Goal: Transaction & Acquisition: Purchase product/service

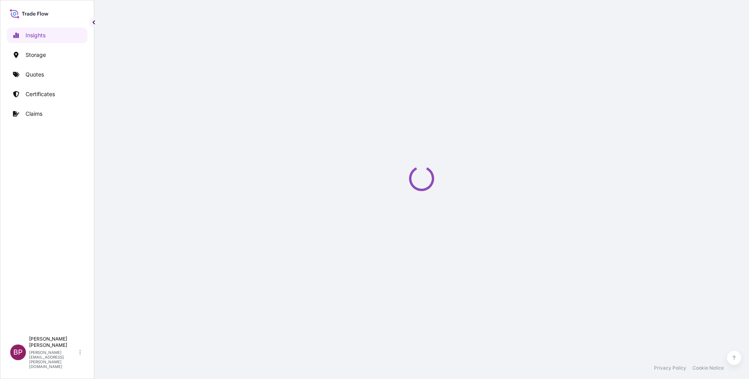
select select "2025"
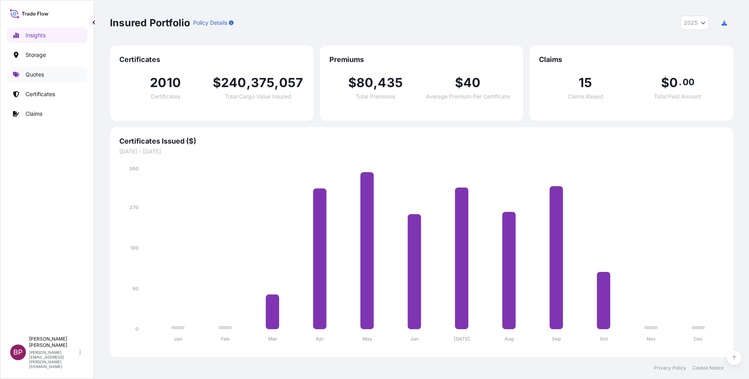
click at [37, 74] on p "Quotes" at bounding box center [35, 75] width 18 height 8
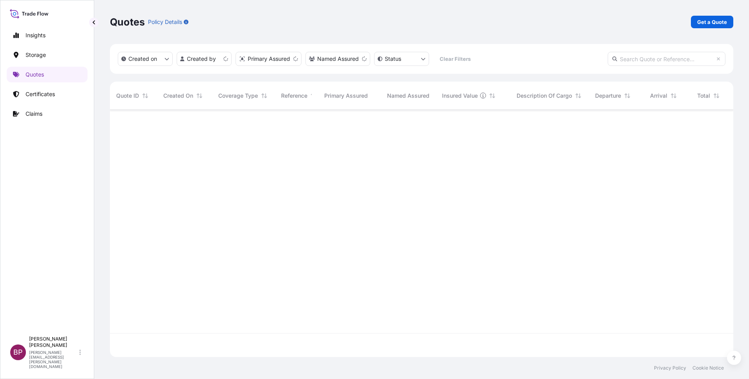
scroll to position [243, 614]
click at [721, 23] on p "Get a Quote" at bounding box center [712, 22] width 30 height 8
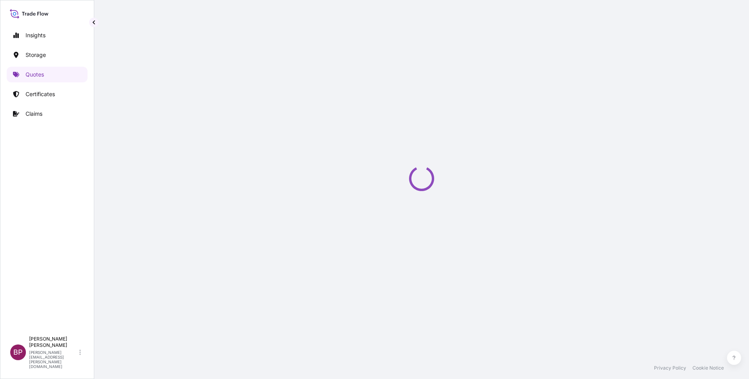
select select "Water"
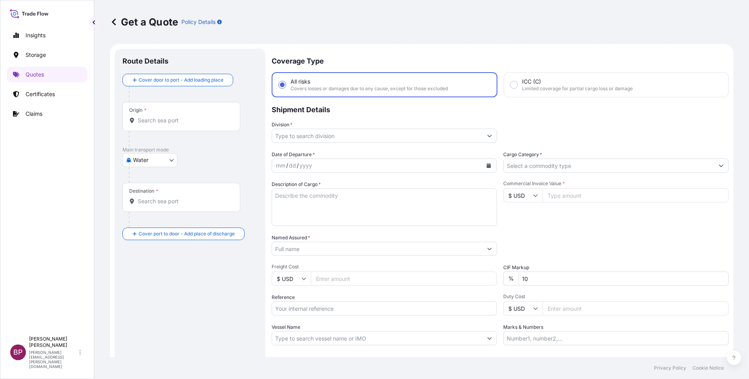
scroll to position [13, 0]
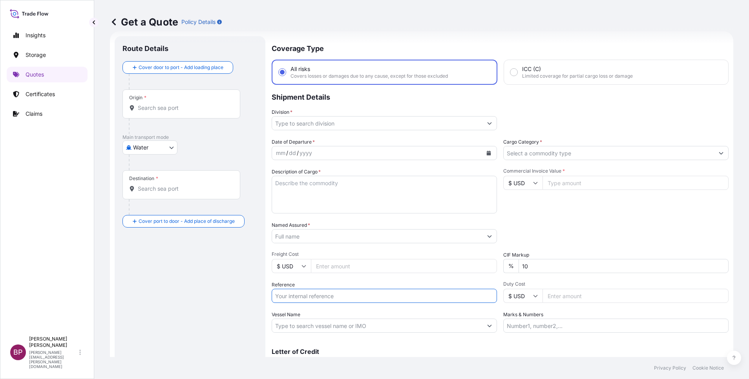
click at [323, 297] on input "Reference" at bounding box center [384, 296] width 225 height 14
paste input "BL:VASDMMVTZ001537 SSLS3480A"
type input "BL:VASDMMVTZ001537 SSLS3480A"
click at [344, 236] on input "Named Assured *" at bounding box center [375, 236] width 206 height 14
paste input "RHI MAGNESITA INDIA LIMITED"
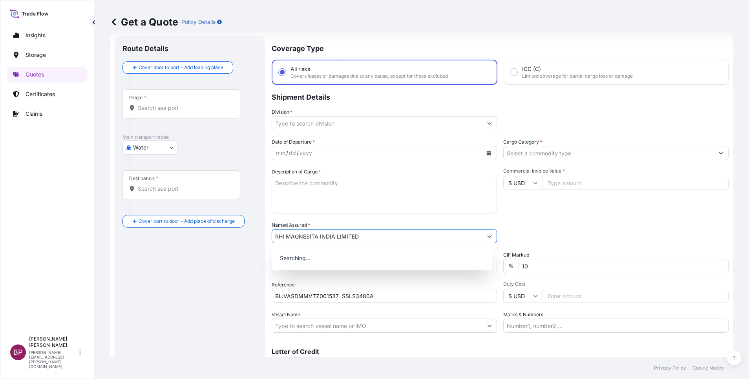
type input "RHI MAGNESITA INDIA LIMITED"
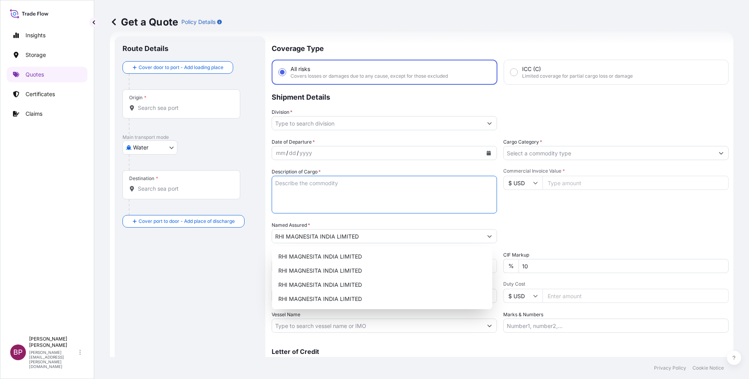
click at [365, 196] on textarea "Description of Cargo *" at bounding box center [384, 195] width 225 height 38
paste textarea "MGO BASE REFRACTORY BRICK"
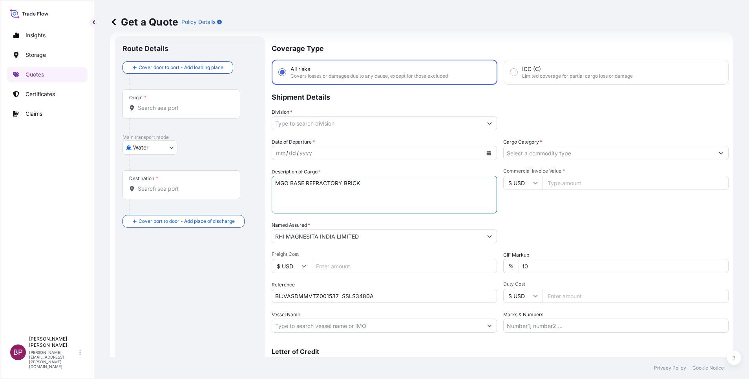
type textarea "MGO BASE REFRACTORY BRICK"
click at [572, 184] on input "Commercial Invoice Value *" at bounding box center [635, 183] width 186 height 14
paste input "36250.00"
type input "36250.00"
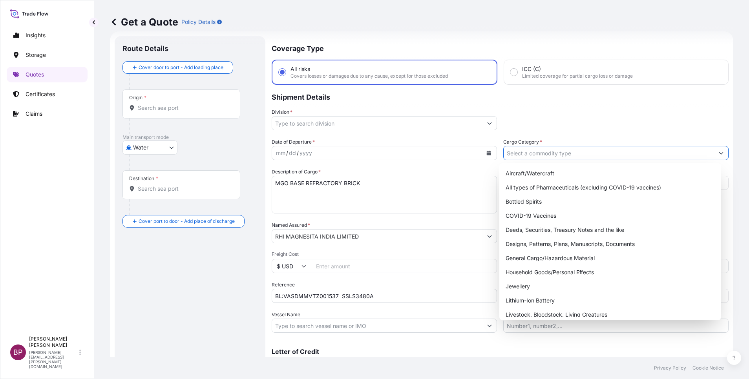
click at [591, 152] on input "Cargo Category *" at bounding box center [609, 153] width 210 height 14
click at [560, 257] on div "General Cargo/Hazardous Material" at bounding box center [609, 258] width 215 height 14
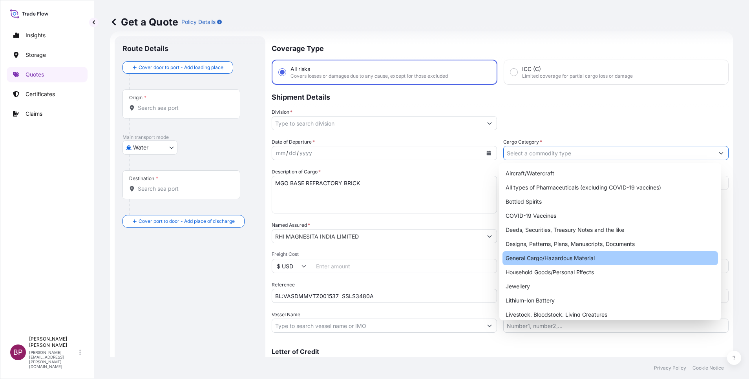
type input "General Cargo/Hazardous Material"
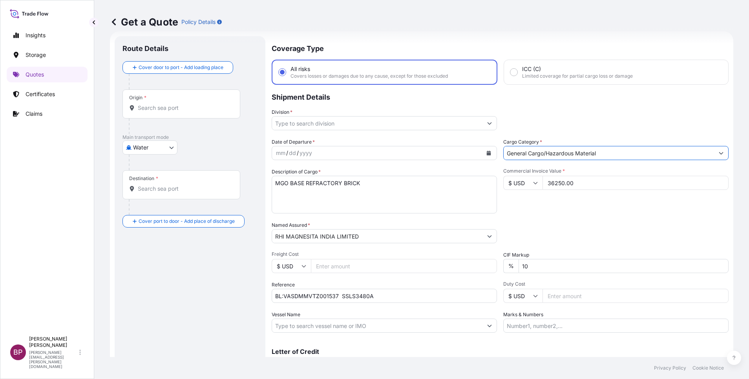
click at [487, 122] on icon "Show suggestions" at bounding box center [489, 123] width 5 height 5
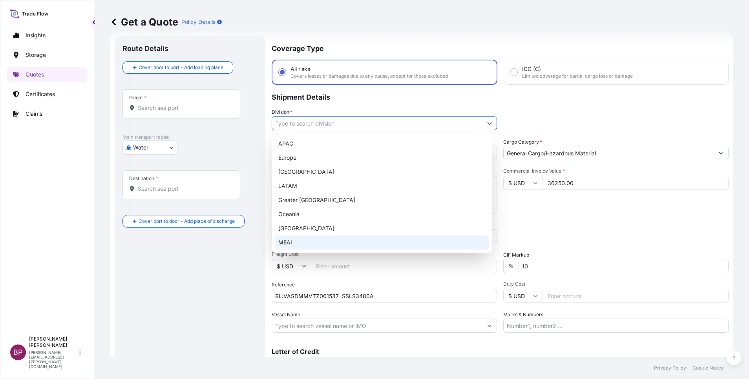
click at [330, 241] on div "MEAI" at bounding box center [382, 242] width 214 height 14
type input "MEAI"
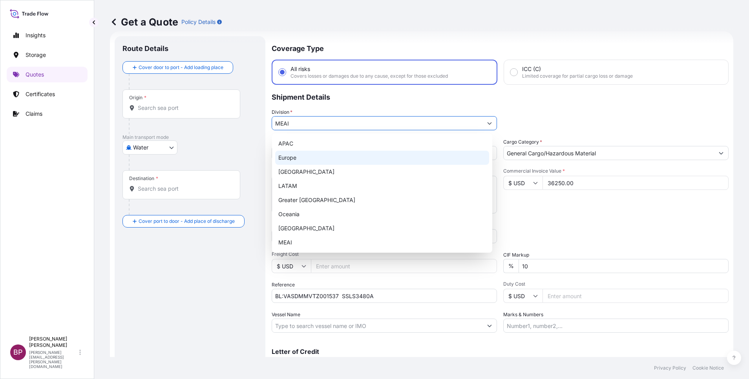
click at [519, 120] on div "Division * MEAI" at bounding box center [500, 119] width 457 height 22
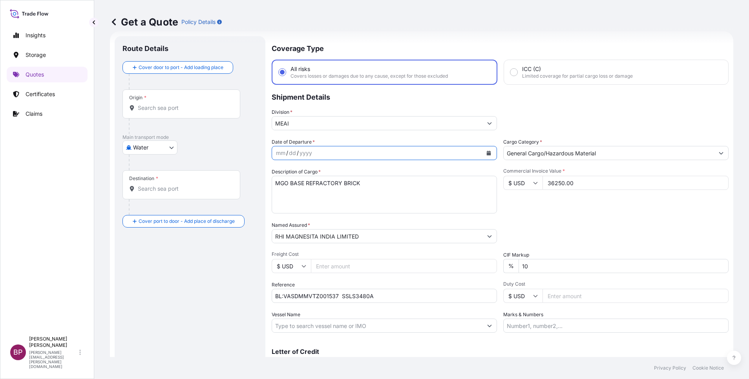
click at [487, 153] on icon "Calendar" at bounding box center [489, 153] width 4 height 5
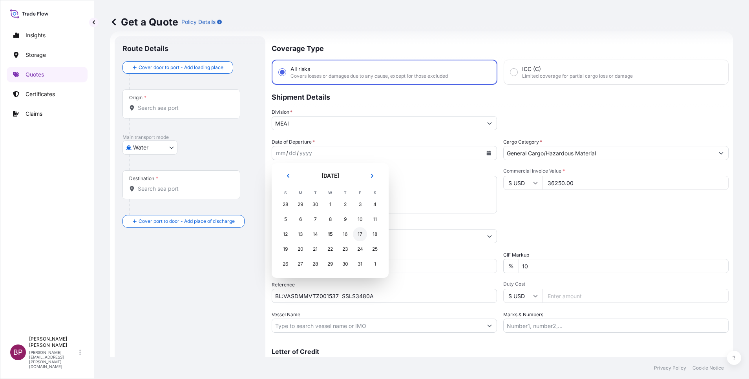
click at [358, 233] on div "17" at bounding box center [360, 234] width 14 height 14
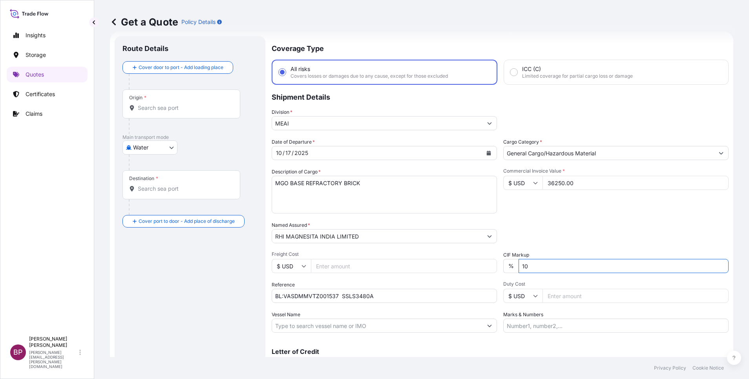
drag, startPoint x: 538, startPoint y: 267, endPoint x: 403, endPoint y: 259, distance: 134.9
click at [395, 257] on div "Date of Departure * [DATE] Cargo Category * General Cargo/Hazardous Material De…" at bounding box center [500, 235] width 457 height 195
type input "0"
click at [605, 233] on div "Packing Category Type to search a container mode Please select a primary mode o…" at bounding box center [615, 232] width 225 height 22
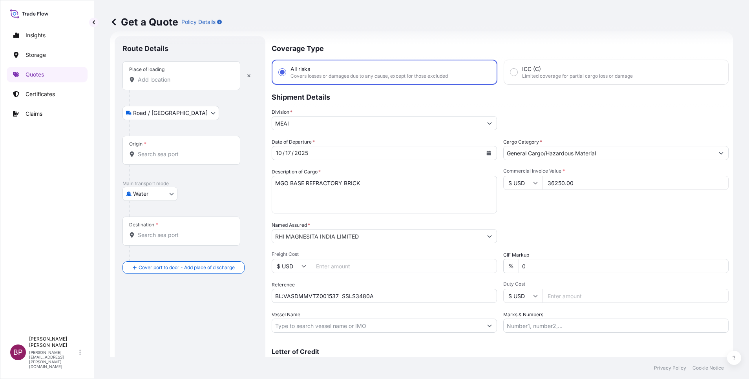
click at [183, 80] on input "Place of loading" at bounding box center [184, 80] width 93 height 8
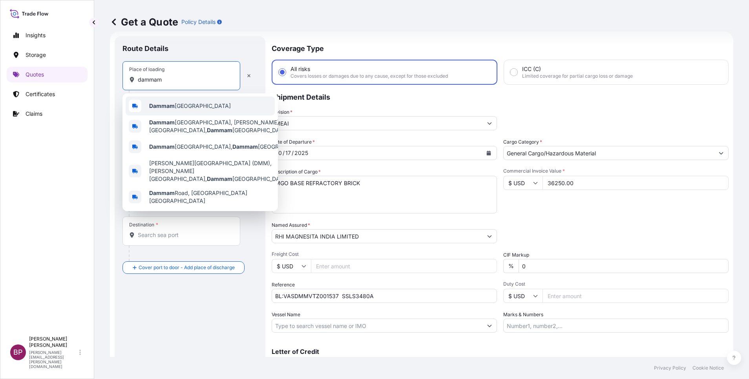
click at [208, 106] on span "Dammam [GEOGRAPHIC_DATA]" at bounding box center [190, 106] width 82 height 8
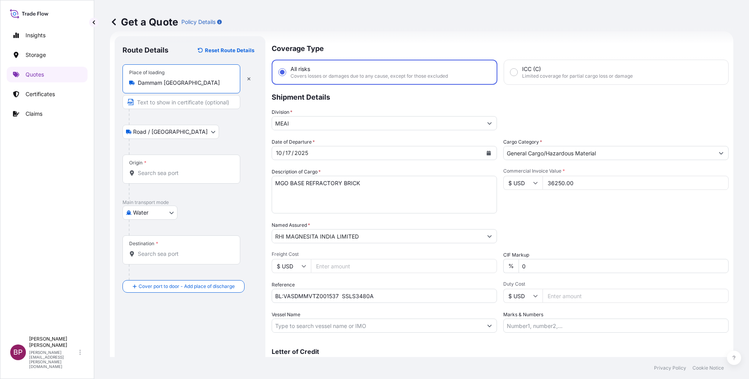
type input "Dammam [GEOGRAPHIC_DATA]"
drag, startPoint x: 197, startPoint y: 168, endPoint x: 191, endPoint y: 162, distance: 8.6
click at [197, 168] on div "Origin *" at bounding box center [182, 169] width 120 height 29
click at [197, 169] on input "Origin *" at bounding box center [185, 173] width 95 height 8
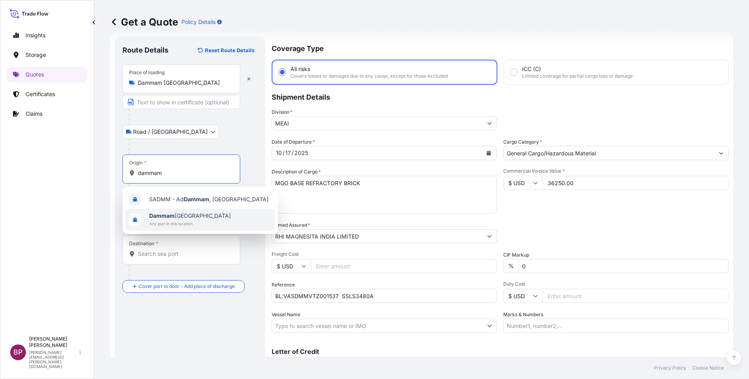
click at [210, 216] on div "[GEOGRAPHIC_DATA] [GEOGRAPHIC_DATA] Any port in this location" at bounding box center [200, 220] width 149 height 22
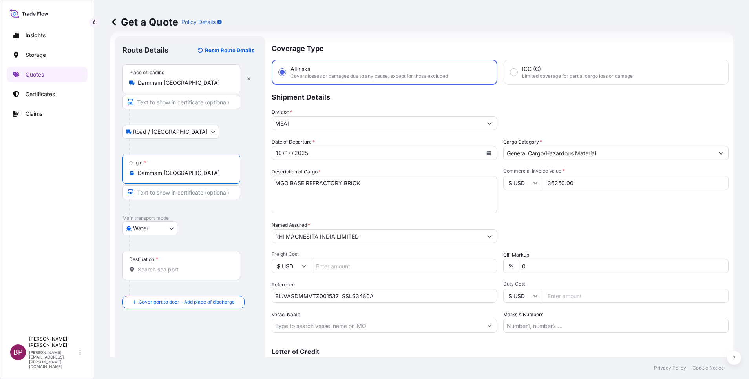
type input "Dammam [GEOGRAPHIC_DATA]"
click at [195, 274] on div "Destination *" at bounding box center [181, 265] width 118 height 29
click at [195, 274] on input "Destination *" at bounding box center [184, 270] width 93 height 8
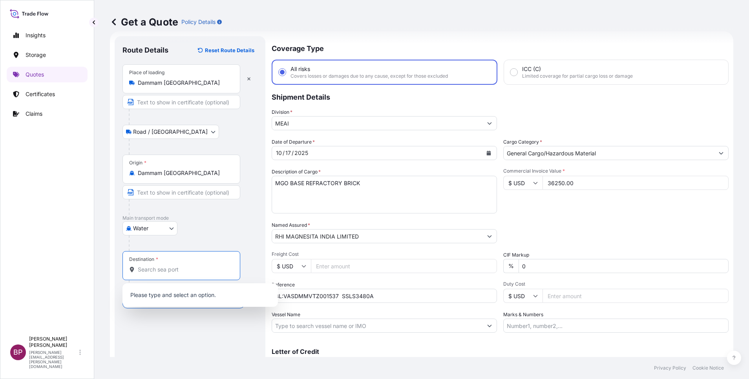
paste input "[GEOGRAPHIC_DATA]"
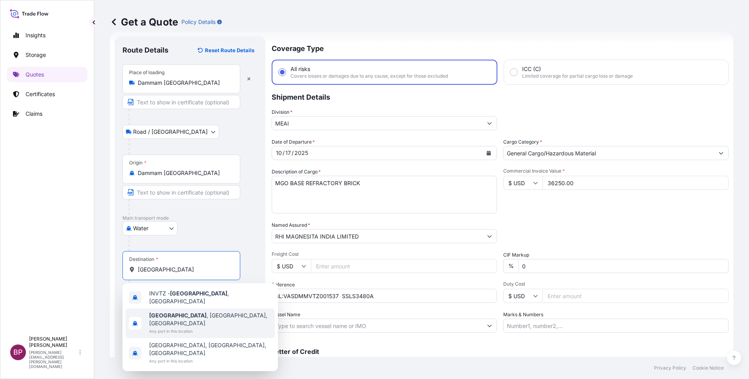
click at [210, 327] on span "Any port in this location" at bounding box center [210, 331] width 122 height 8
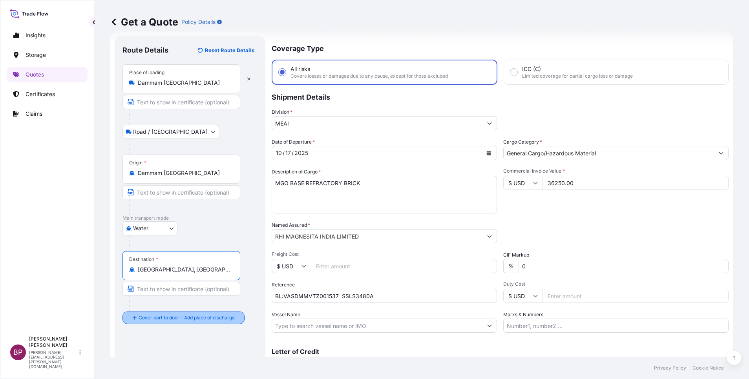
type input "[GEOGRAPHIC_DATA], [GEOGRAPHIC_DATA], [GEOGRAPHIC_DATA]"
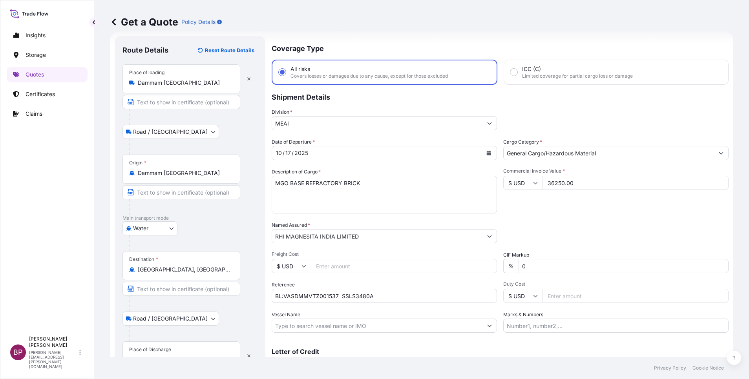
scroll to position [51, 0]
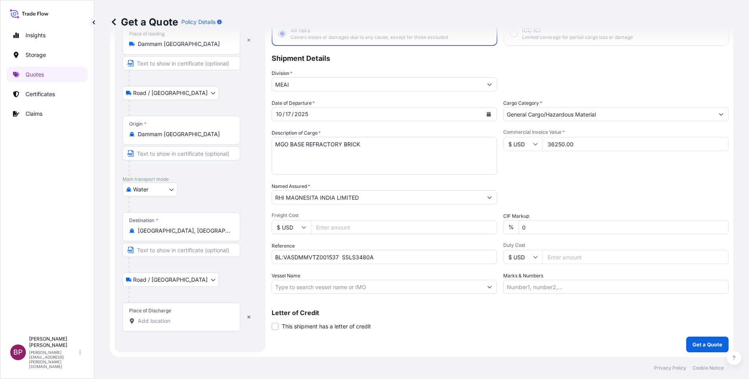
click at [177, 316] on div "Place of Discharge" at bounding box center [181, 317] width 118 height 29
click at [177, 317] on input "Place of Discharge" at bounding box center [184, 321] width 93 height 8
paste input "[GEOGRAPHIC_DATA]"
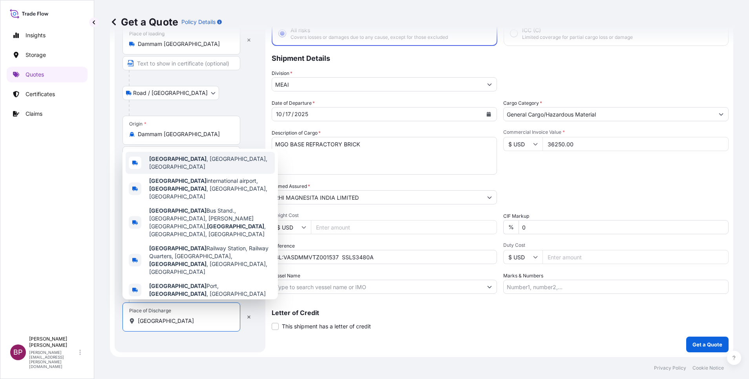
click at [207, 171] on span "[GEOGRAPHIC_DATA] , [GEOGRAPHIC_DATA], [GEOGRAPHIC_DATA]" at bounding box center [210, 163] width 122 height 16
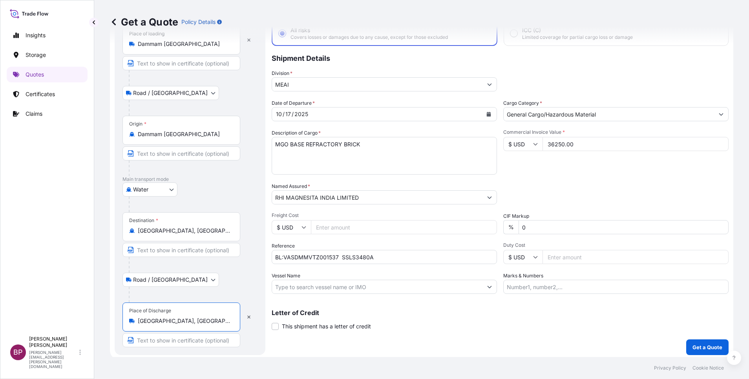
type input "[GEOGRAPHIC_DATA], [GEOGRAPHIC_DATA], [GEOGRAPHIC_DATA]"
click at [243, 283] on div "Road / [GEOGRAPHIC_DATA] / Inland" at bounding box center [189, 280] width 135 height 14
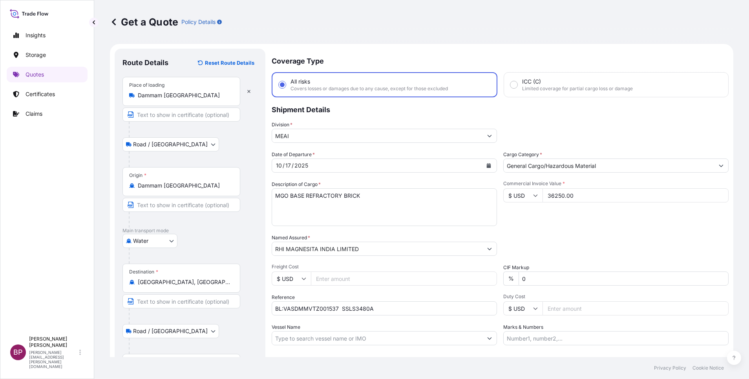
scroll to position [54, 0]
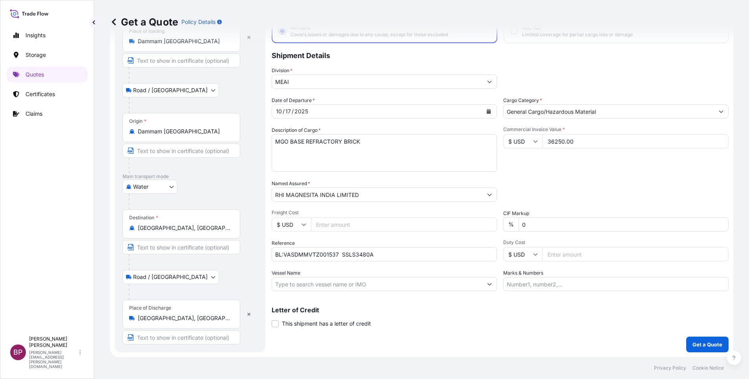
click at [708, 352] on button "Get a Quote" at bounding box center [707, 345] width 42 height 16
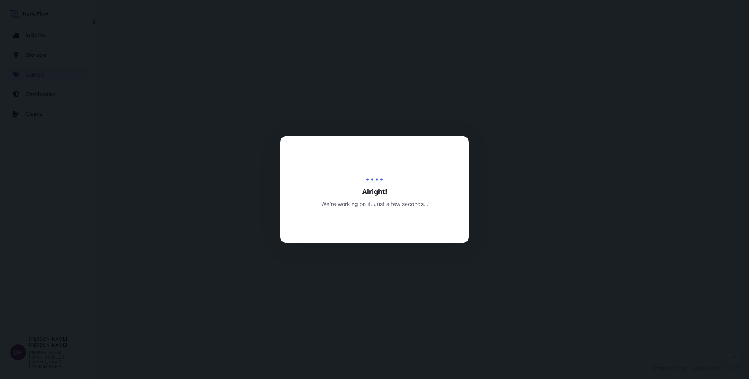
select select "Road / [GEOGRAPHIC_DATA]"
select select "Water"
select select "Road / [GEOGRAPHIC_DATA]"
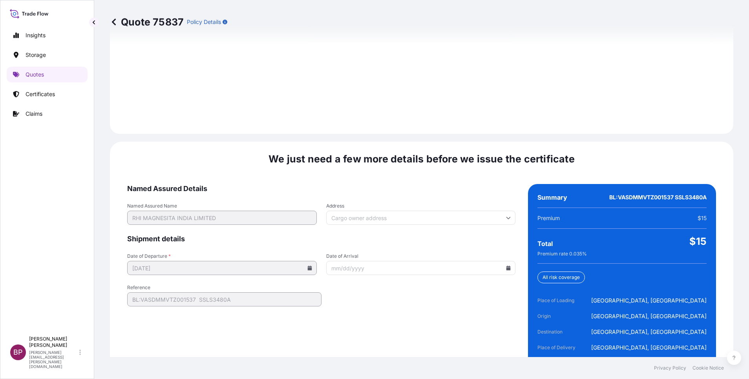
scroll to position [1163, 0]
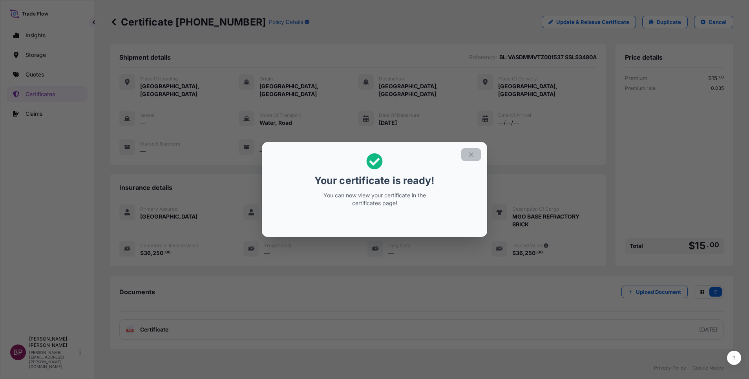
click at [473, 155] on icon "button" at bounding box center [470, 154] width 7 height 7
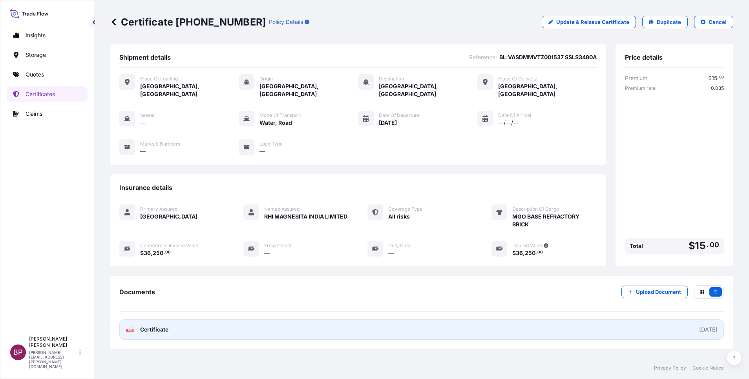
click at [159, 326] on span "Certificate" at bounding box center [154, 330] width 28 height 8
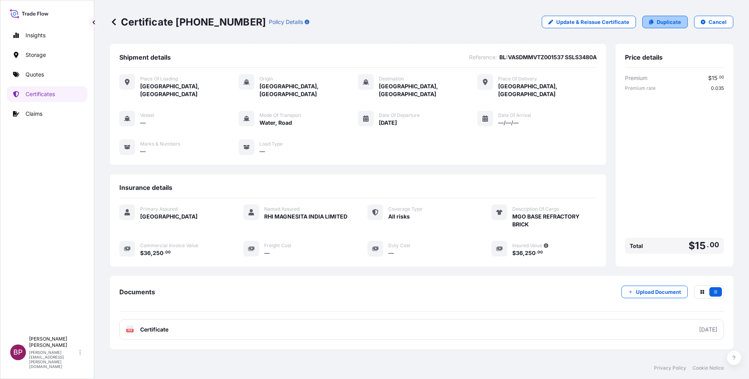
click at [663, 21] on p "Duplicate" at bounding box center [669, 22] width 24 height 8
select select "Road / [GEOGRAPHIC_DATA]"
select select "Water"
select select "Road / [GEOGRAPHIC_DATA]"
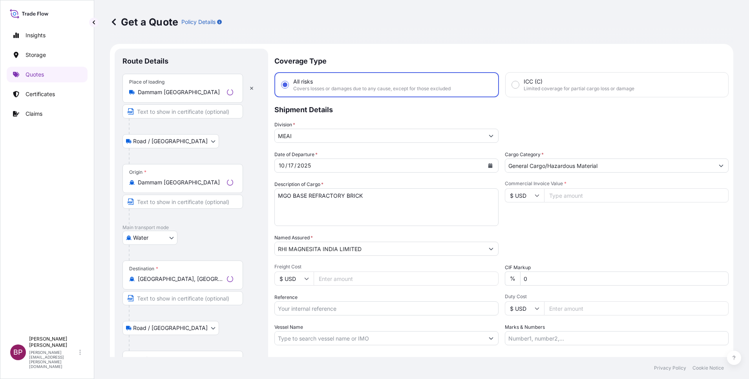
scroll to position [13, 0]
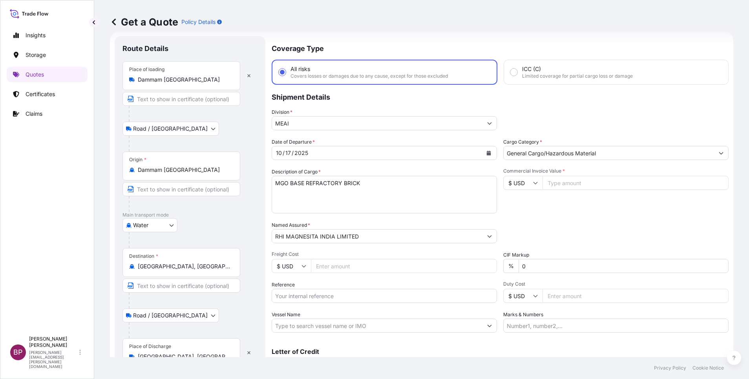
click at [351, 327] on input "Vessel Name" at bounding box center [377, 326] width 210 height 14
paste input "BL:VASDMMVTZ001538 SSLS3480B"
type input "BL:VASDMMVTZ001538 SSLS3480B"
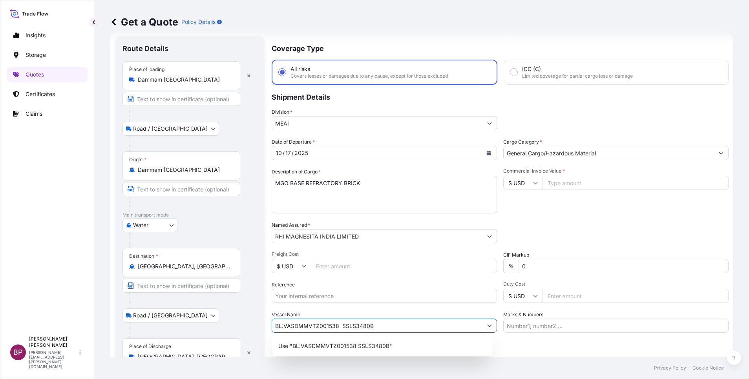
drag, startPoint x: 387, startPoint y: 325, endPoint x: 119, endPoint y: 300, distance: 269.6
click at [119, 300] on form "Route Details Place of loading [GEOGRAPHIC_DATA] [GEOGRAPHIC_DATA] / [GEOGRAPHI…" at bounding box center [421, 213] width 623 height 365
click at [312, 297] on input "Reference" at bounding box center [384, 296] width 225 height 14
paste input "BL:VASDMMVTZ001538 SSLS3480B"
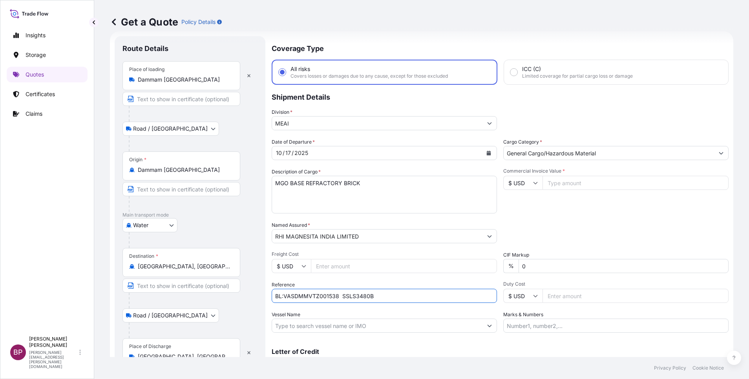
type input "BL:VASDMMVTZ001538 SSLS3480B"
click at [592, 184] on input "Commercial Invoice Value *" at bounding box center [635, 183] width 186 height 14
paste input "36250.00"
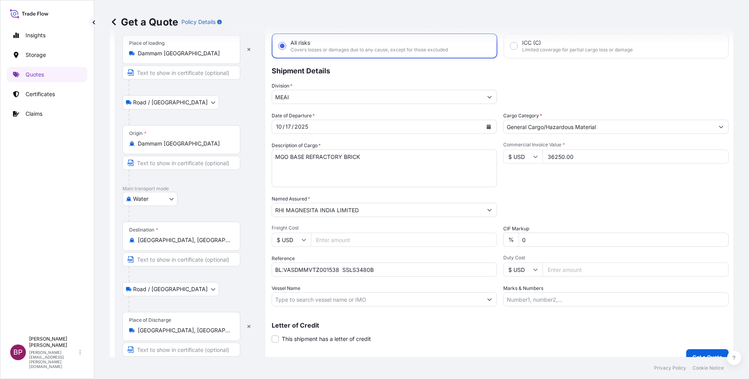
scroll to position [51, 0]
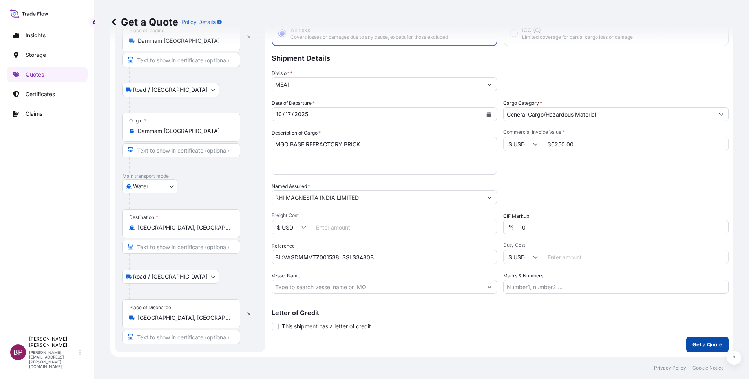
type input "36250.00"
click at [706, 343] on p "Get a Quote" at bounding box center [707, 345] width 30 height 8
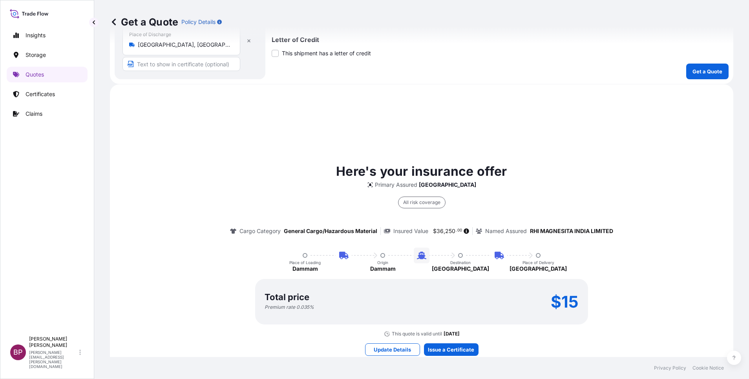
scroll to position [370, 0]
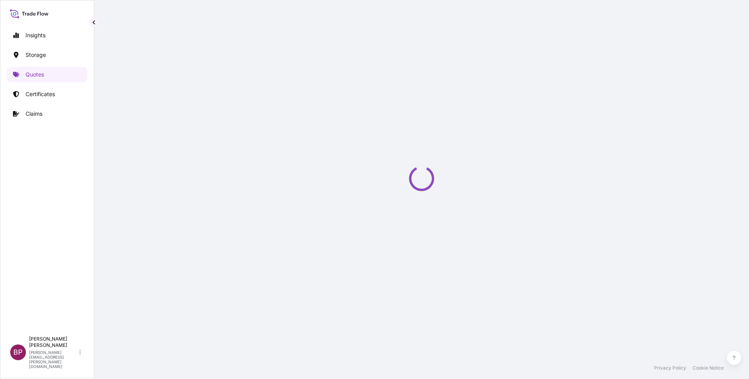
click at [455, 307] on div "Loading" at bounding box center [421, 178] width 623 height 357
select select "Road / [GEOGRAPHIC_DATA]"
select select "Water"
select select "Road / [GEOGRAPHIC_DATA]"
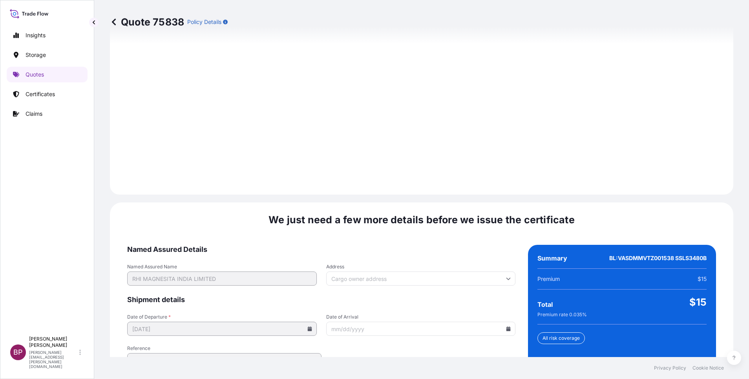
scroll to position [1163, 0]
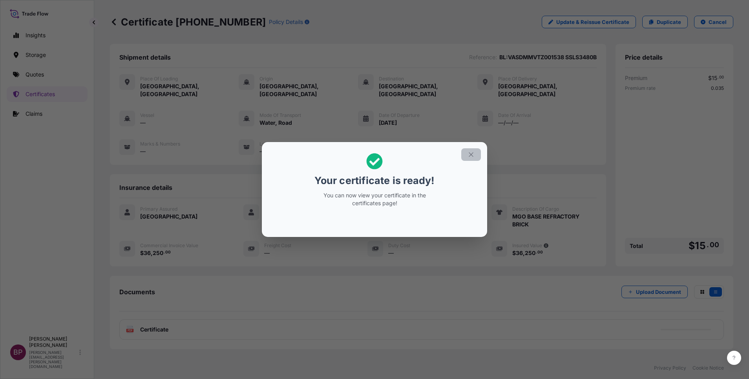
click at [472, 156] on icon "button" at bounding box center [470, 154] width 7 height 7
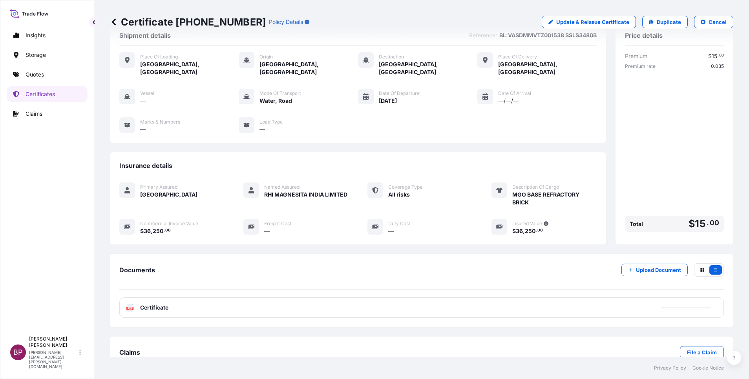
scroll to position [33, 0]
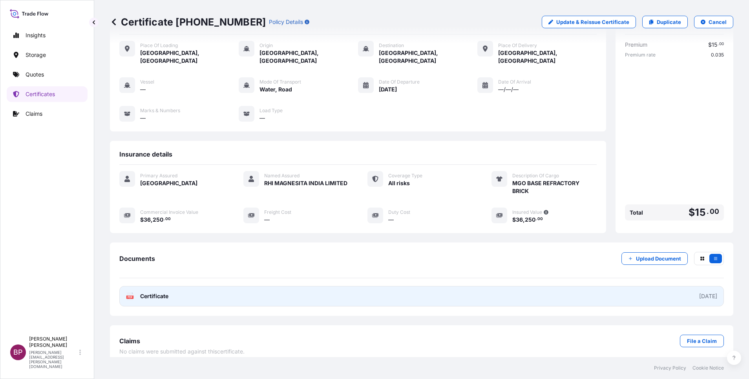
click at [157, 292] on span "Certificate" at bounding box center [154, 296] width 28 height 8
